Goal: Find specific page/section: Find specific page/section

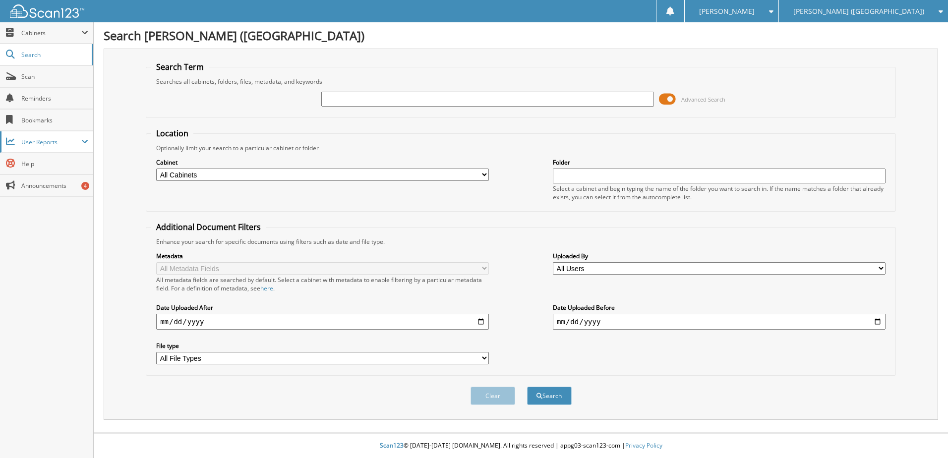
click at [46, 144] on span "User Reports" at bounding box center [51, 142] width 60 height 8
click at [43, 186] on span "All Recent Activity" at bounding box center [51, 184] width 73 height 9
type input "sg401789"
click at [527, 387] on button "Search" at bounding box center [549, 396] width 45 height 18
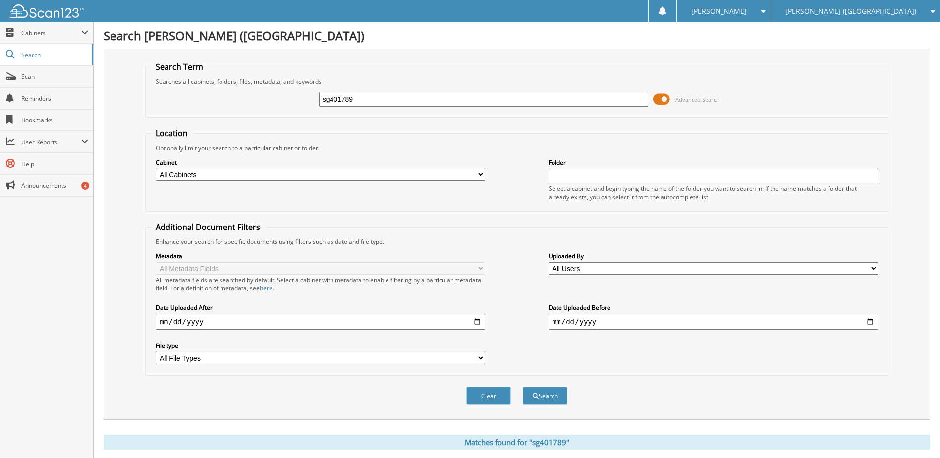
click at [348, 97] on input "sg401789" at bounding box center [484, 99] width 330 height 15
type input "pe584769"
click at [523, 387] on button "Search" at bounding box center [545, 396] width 45 height 18
click at [351, 103] on input "pe584769" at bounding box center [484, 99] width 330 height 15
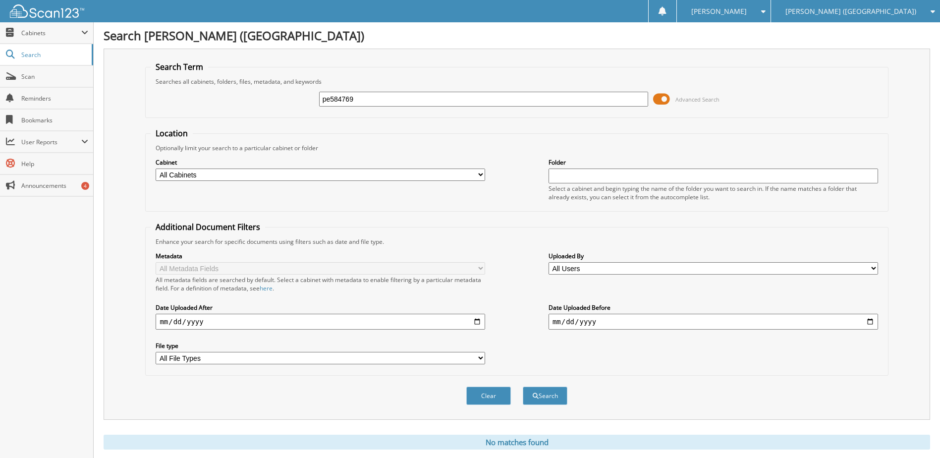
click at [351, 103] on input "pe584769" at bounding box center [484, 99] width 330 height 15
type input "s6545085"
click at [523, 387] on button "Search" at bounding box center [545, 396] width 45 height 18
click at [351, 104] on input "s6545085" at bounding box center [484, 99] width 330 height 15
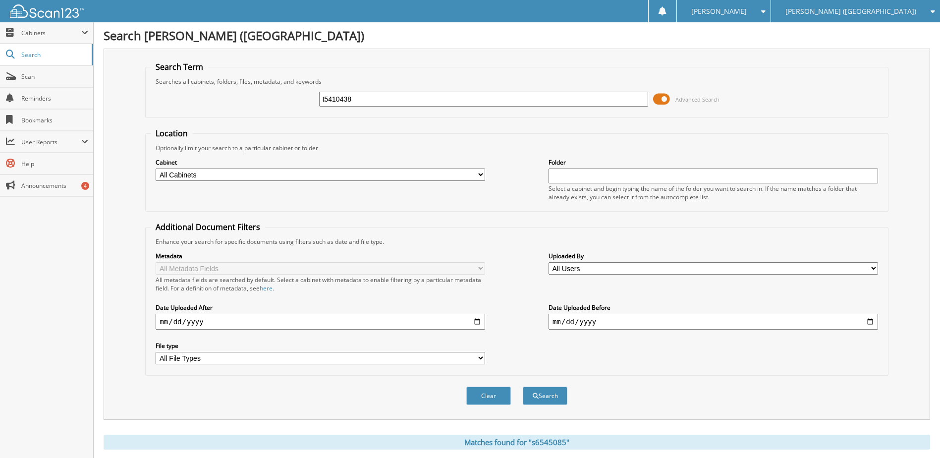
type input "t5410438"
click at [523, 387] on button "Search" at bounding box center [545, 396] width 45 height 18
click at [346, 103] on input "t5410438" at bounding box center [484, 99] width 330 height 15
type input "tg351185"
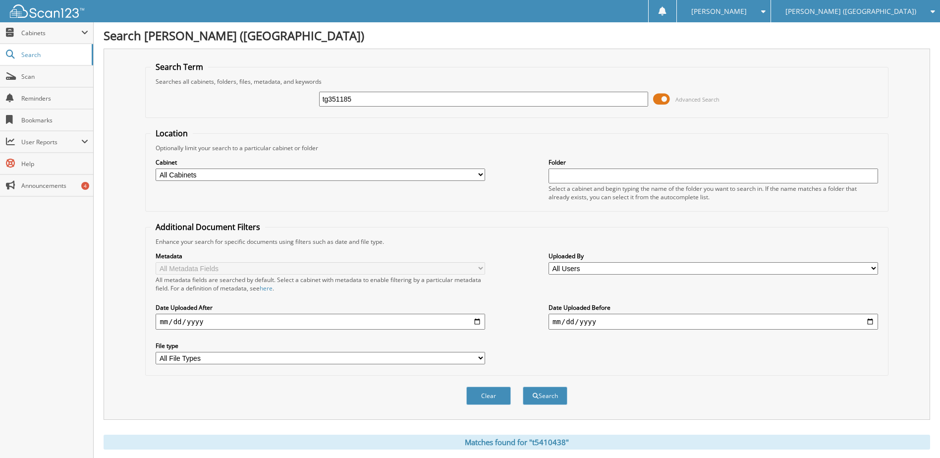
click at [523, 387] on button "Search" at bounding box center [545, 396] width 45 height 18
click at [341, 104] on input "tg351185" at bounding box center [484, 99] width 330 height 15
type input "tg351950"
click at [523, 387] on button "Search" at bounding box center [545, 396] width 45 height 18
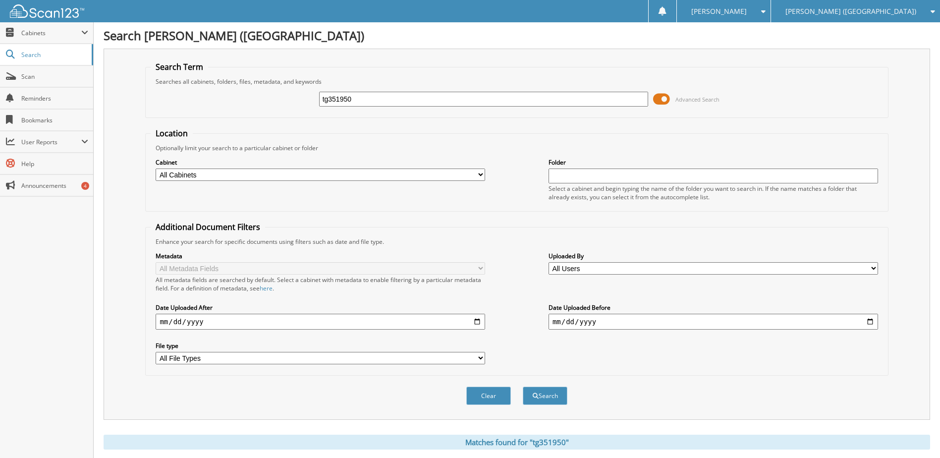
click at [336, 101] on input "tg351950" at bounding box center [484, 99] width 330 height 15
type input "t7863870"
click at [523, 387] on button "Search" at bounding box center [545, 396] width 45 height 18
click at [341, 100] on input "t7863870" at bounding box center [484, 99] width 330 height 15
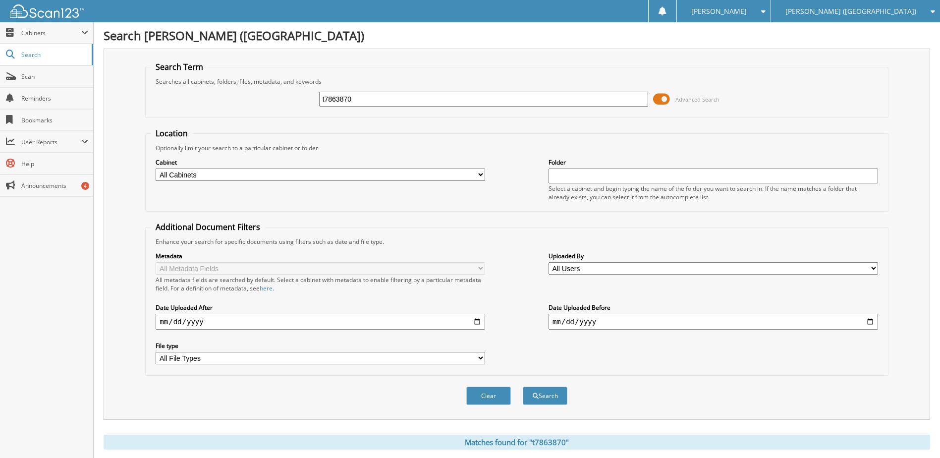
click at [341, 100] on input "t7863870" at bounding box center [484, 99] width 330 height 15
click at [340, 100] on input "t7863870" at bounding box center [484, 99] width 330 height 15
type input "s7275040"
click at [523, 387] on button "Search" at bounding box center [545, 396] width 45 height 18
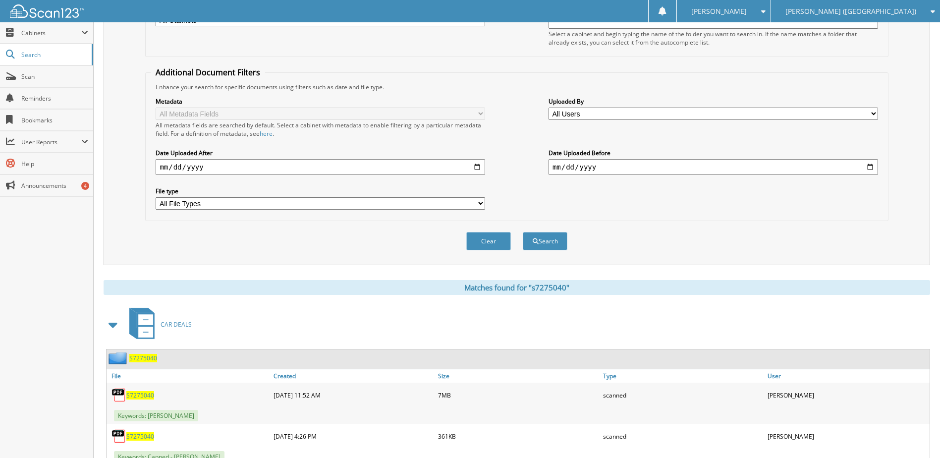
scroll to position [192, 0]
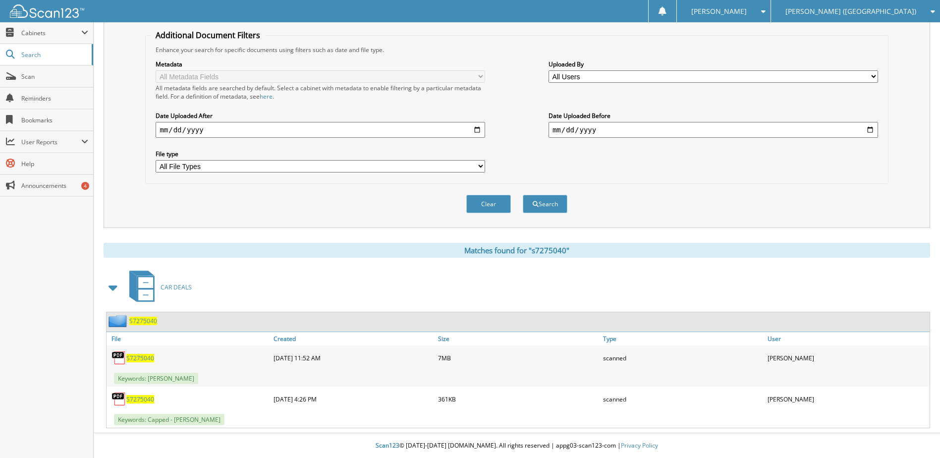
click at [142, 398] on span "S7275040" at bounding box center [140, 399] width 28 height 8
